Goal: Task Accomplishment & Management: Manage account settings

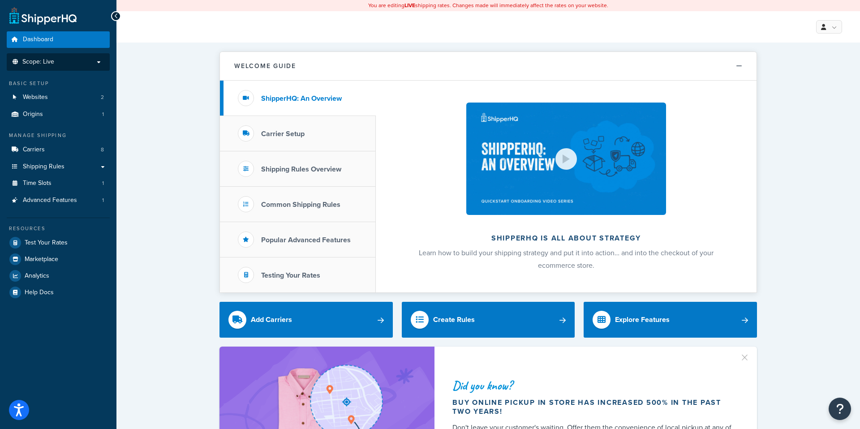
click at [85, 63] on p "Scope: Live" at bounding box center [58, 62] width 95 height 8
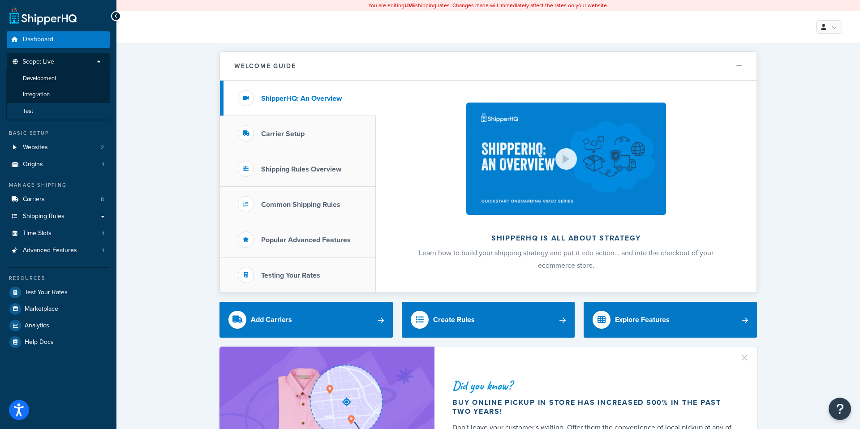
click at [54, 106] on li "Test" at bounding box center [58, 111] width 104 height 17
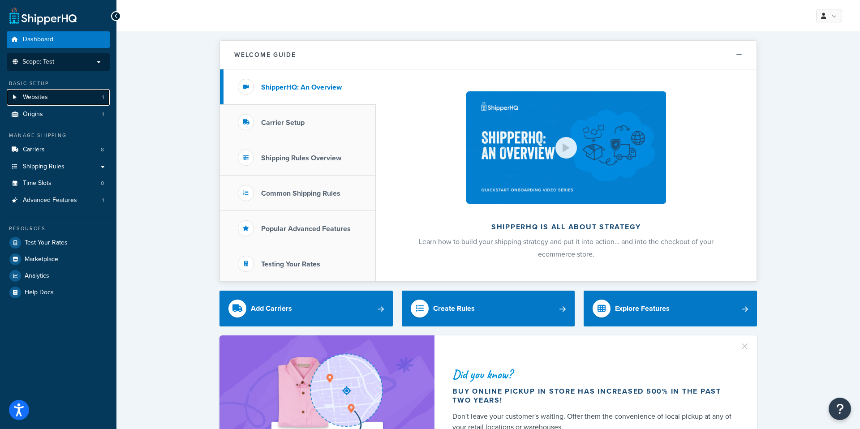
click at [87, 94] on link "Websites 1" at bounding box center [58, 97] width 103 height 17
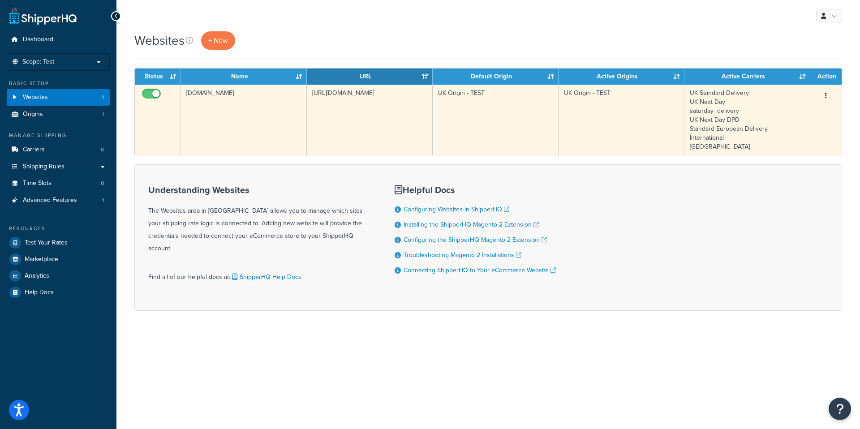
click at [430, 115] on td "[URL][DOMAIN_NAME]" at bounding box center [370, 120] width 126 height 70
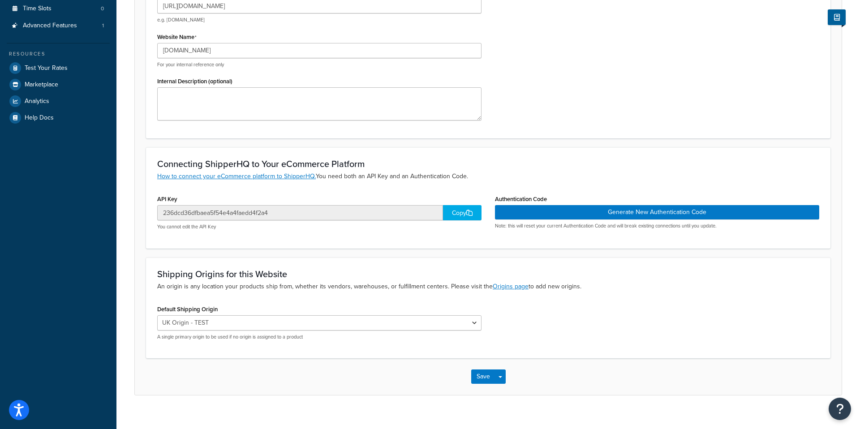
scroll to position [179, 0]
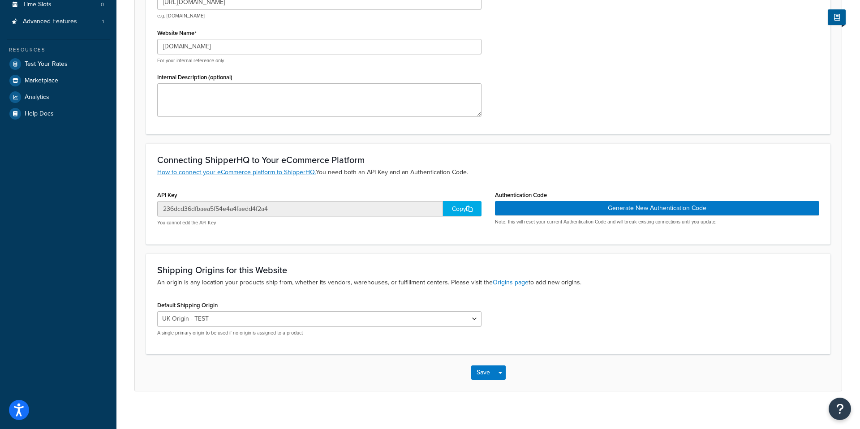
click at [466, 213] on div "Copy" at bounding box center [462, 208] width 39 height 15
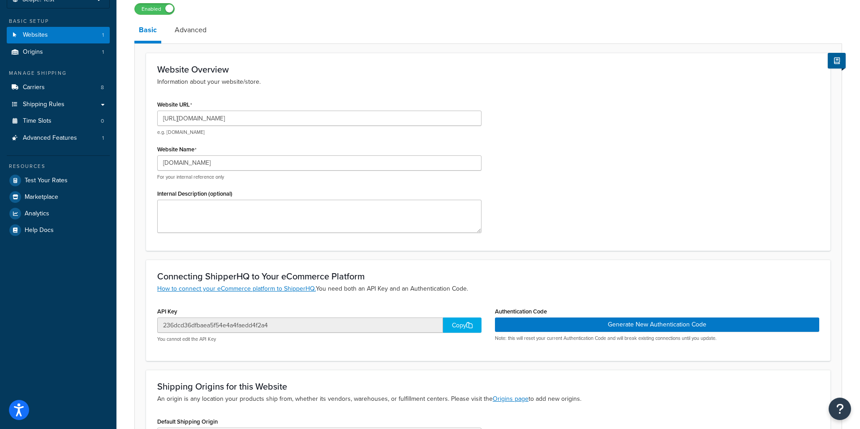
scroll to position [70, 0]
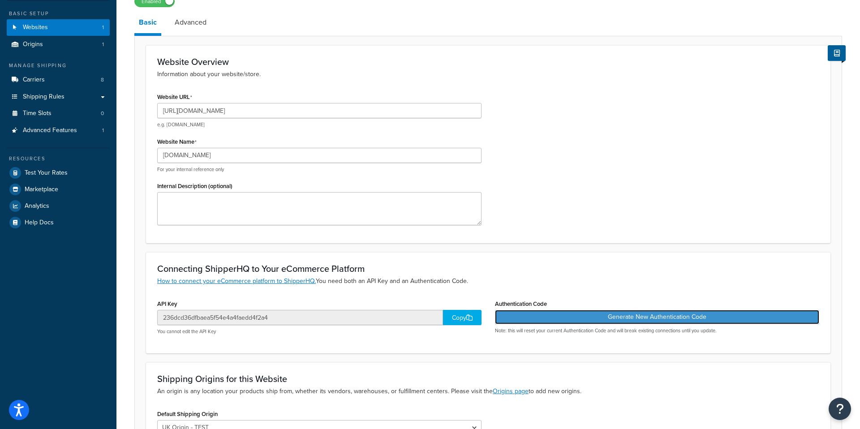
click at [635, 315] on button "Generate New Authentication Code" at bounding box center [657, 317] width 324 height 14
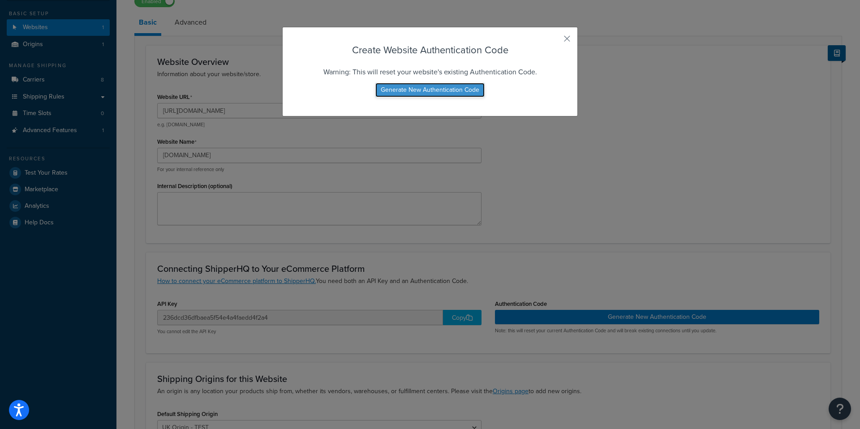
click at [420, 90] on button "Generate New Authentication Code" at bounding box center [430, 90] width 109 height 14
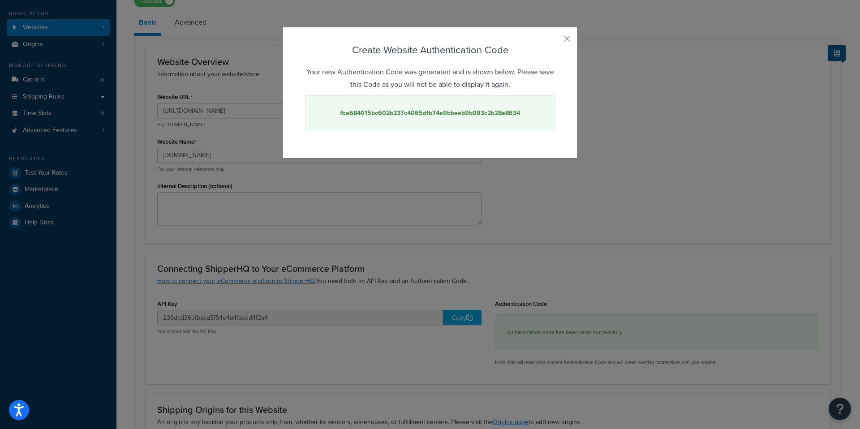
click at [447, 113] on strong "fba684015bc602b237c4065dfb74e9bbeeb9b093c2b28e8634" at bounding box center [430, 112] width 180 height 9
copy strong "fba684015bc602b237c4065dfb74e9bbeeb9b093c2b28e8634"
